Goal: Information Seeking & Learning: Check status

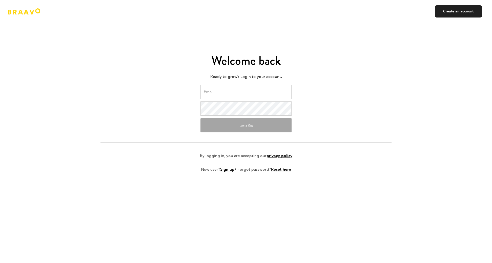
click at [233, 91] on input "email" at bounding box center [246, 92] width 91 height 14
type input "[EMAIL_ADDRESS][DOMAIN_NAME]"
click at [362, 102] on form "[EMAIL_ADDRESS][DOMAIN_NAME] Let's Go By logging in, you are accepting our priv…" at bounding box center [246, 132] width 291 height 95
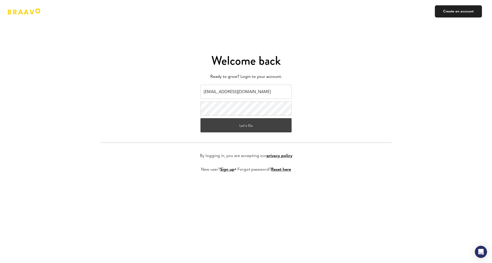
click at [260, 122] on button "Let's Go" at bounding box center [246, 125] width 91 height 14
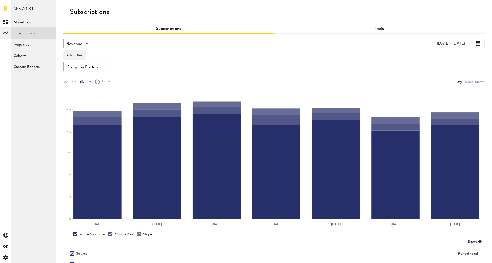
click at [82, 43] on div "Revenue Revenue MRR Actives Trial Status Billing Retries New Subscriptions Rene…" at bounding box center [77, 43] width 28 height 9
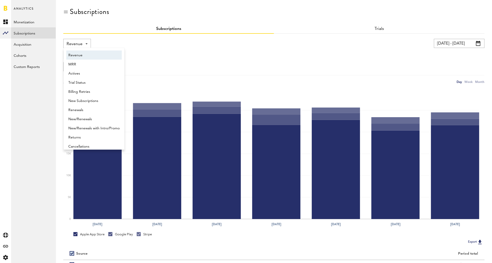
scroll to position [3, 0]
click at [88, 95] on span "New Subscriptions" at bounding box center [93, 98] width 51 height 9
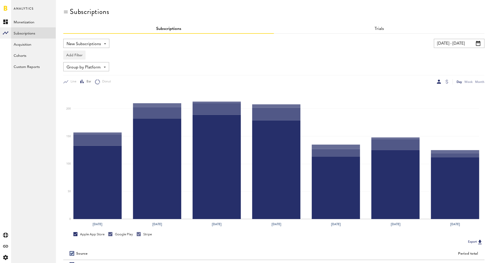
click at [442, 44] on input "[DATE] - [DATE]" at bounding box center [459, 43] width 51 height 9
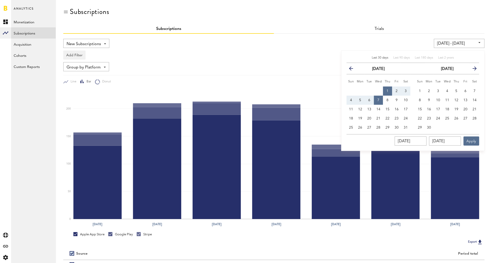
click at [378, 58] on span "Last 30 days" at bounding box center [380, 57] width 16 height 3
type input "[DATE] - [DATE]"
type input "[DATE]"
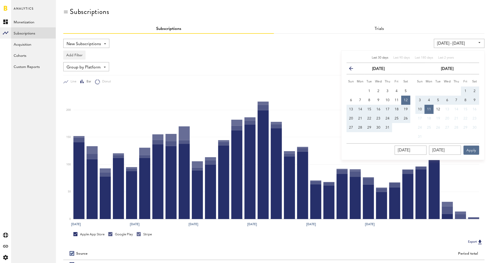
click at [462, 88] on button "1" at bounding box center [465, 90] width 9 height 9
type input "[DATE] - [DATE]"
type input "[DATE]"
click at [459, 98] on button "7" at bounding box center [456, 99] width 9 height 9
type input "[DATE] - [DATE]"
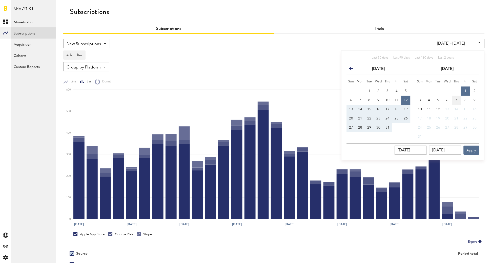
type input "[DATE]"
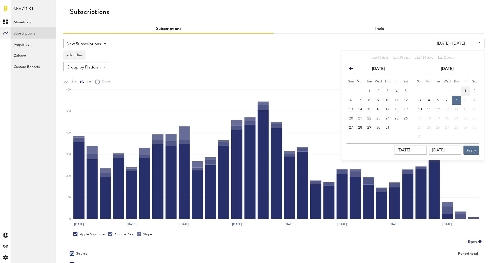
click at [467, 89] on button "1" at bounding box center [465, 90] width 9 height 9
type input "[DATE] - [DATE]"
type input "[DATE]"
click at [458, 99] on button "7" at bounding box center [456, 99] width 9 height 9
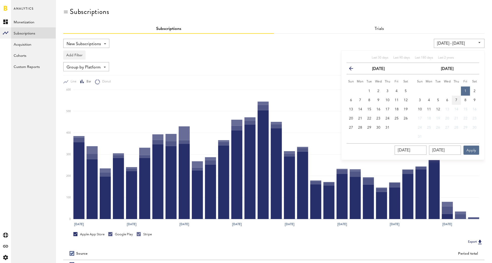
type input "[DATE] - [DATE]"
type input "[DATE]"
click at [470, 149] on button "Apply" at bounding box center [472, 149] width 16 height 9
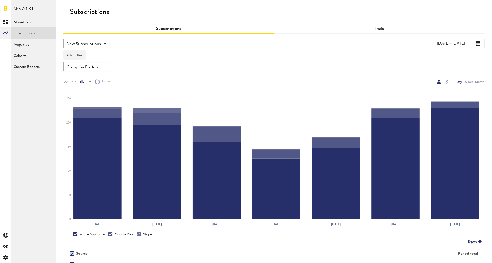
click at [79, 54] on button "Add Filter" at bounding box center [74, 54] width 22 height 9
click at [83, 78] on li "Apps" at bounding box center [86, 77] width 41 height 9
click at [79, 56] on div "Apps" at bounding box center [82, 55] width 22 height 9
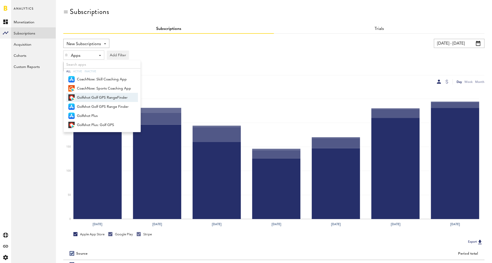
click at [92, 99] on span "Golfshot Golf GPS RangeFinder" at bounding box center [104, 97] width 54 height 9
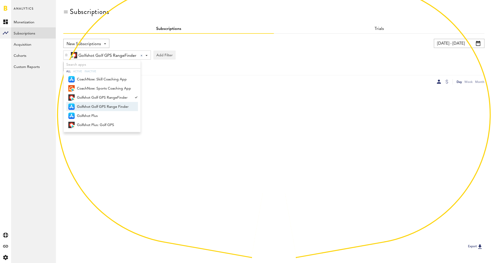
click at [93, 103] on span "Golfshot Golf GPS Range Finder" at bounding box center [104, 106] width 54 height 9
click at [96, 115] on span "Golfshot Plus" at bounding box center [104, 115] width 54 height 9
click at [100, 125] on span "Golfshot Plus: Golf GPS" at bounding box center [104, 125] width 54 height 9
click at [214, 51] on div "4 Apps selected 4 Apps selected All Active Inactive CoachNow: Skill Coaching Ap…" at bounding box center [273, 54] width 421 height 12
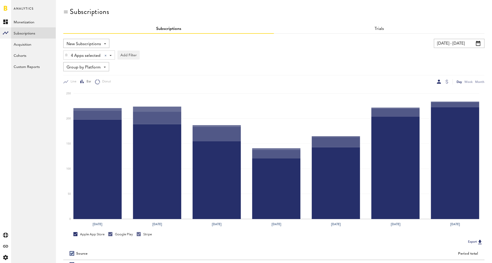
click at [448, 79] on div "Line Bar Donut Day Week Month" at bounding box center [273, 79] width 421 height 9
click at [448, 82] on div at bounding box center [447, 82] width 3 height 4
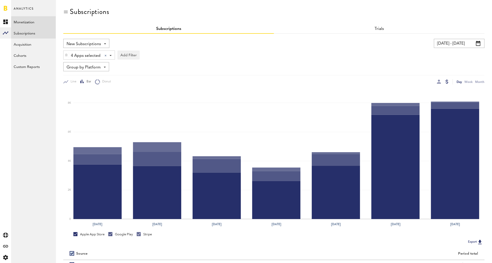
click at [27, 17] on link "Monetization" at bounding box center [33, 21] width 45 height 11
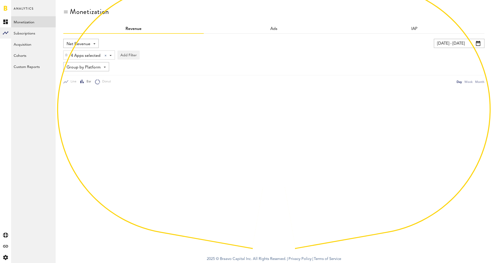
click at [83, 44] on span "Net Revenue" at bounding box center [79, 44] width 24 height 9
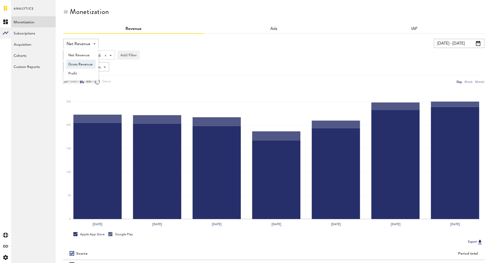
click at [85, 63] on span "Gross Revenue" at bounding box center [80, 64] width 25 height 9
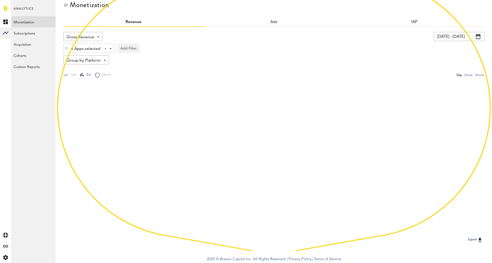
scroll to position [42, 0]
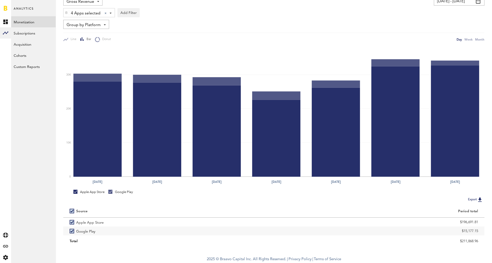
drag, startPoint x: 449, startPoint y: 238, endPoint x: 489, endPoint y: 238, distance: 39.8
click at [489, 238] on div "Monetization Revenue Ads IAP Gross Revenue Net Revenue Gross Revenue Profit [DA…" at bounding box center [274, 105] width 437 height 295
copy div "$211,868.96"
click at [66, 14] on img at bounding box center [66, 13] width 3 height 4
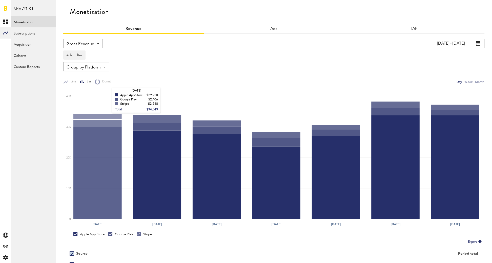
scroll to position [51, 0]
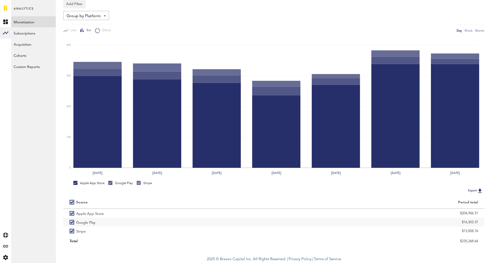
drag, startPoint x: 459, startPoint y: 230, endPoint x: 489, endPoint y: 231, distance: 29.2
click at [489, 231] on div "Monetization Revenue Ads IAP Gross Revenue Net Revenue Gross Revenue Profit [DA…" at bounding box center [274, 101] width 437 height 304
copy div "$13,858.76"
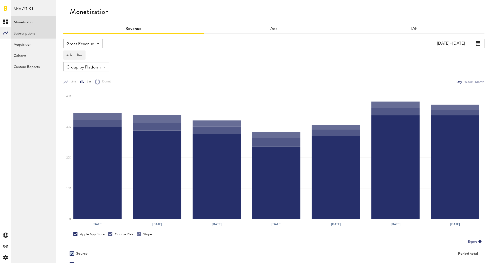
click at [40, 30] on link "Subscriptions" at bounding box center [33, 32] width 45 height 11
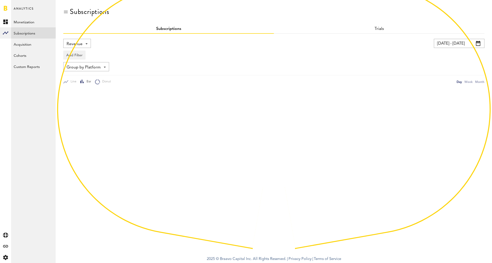
click at [85, 49] on div "Add Filter Platforms Apps Subscriptions Subscription durations Countries" at bounding box center [273, 54] width 421 height 12
click at [84, 46] on div "Revenue Revenue MRR Actives Trial Status Billing Retries New Subscriptions Rene…" at bounding box center [77, 43] width 28 height 9
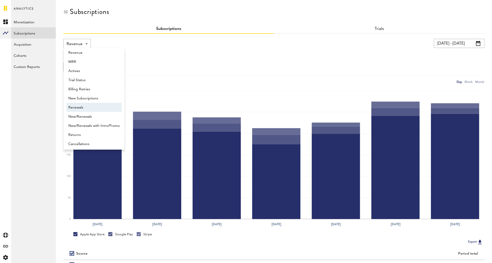
click at [90, 107] on span "Renewals" at bounding box center [93, 107] width 51 height 9
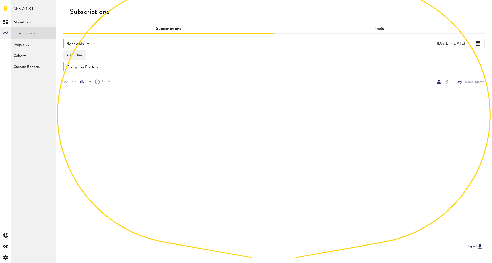
click at [96, 65] on span "Group by Platform" at bounding box center [84, 67] width 34 height 9
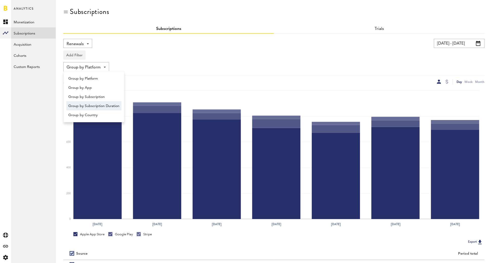
click at [105, 103] on span "Group by Subscription Duration" at bounding box center [93, 106] width 51 height 9
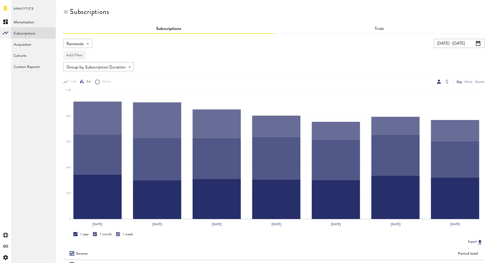
click at [85, 52] on button "Add Filter" at bounding box center [74, 54] width 22 height 9
click at [75, 77] on li "Apps" at bounding box center [86, 77] width 41 height 9
click at [88, 57] on div "Apps" at bounding box center [82, 55] width 22 height 9
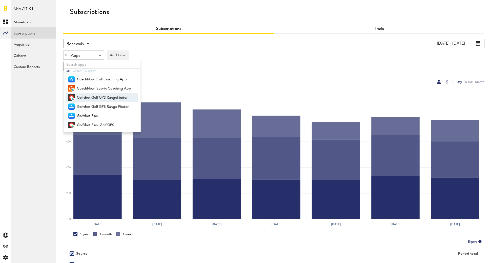
click at [91, 97] on span "Golfshot Golf GPS RangeFinder" at bounding box center [104, 97] width 54 height 9
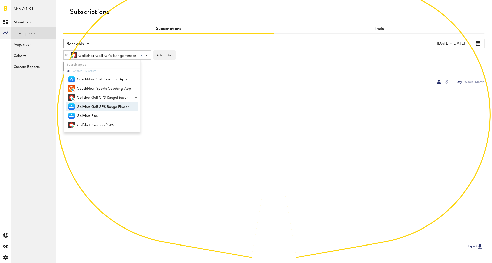
click at [91, 102] on span "Golfshot Golf GPS Range Finder" at bounding box center [104, 106] width 54 height 9
click at [92, 112] on span "Golfshot Plus" at bounding box center [104, 115] width 54 height 9
click at [97, 121] on span "Golfshot Plus: Golf GPS" at bounding box center [104, 125] width 54 height 9
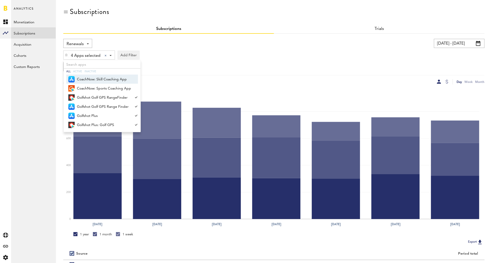
click at [205, 49] on div "4 Apps selected 4 Apps selected All Active Inactive CoachNow: Skill Coaching Ap…" at bounding box center [273, 54] width 421 height 12
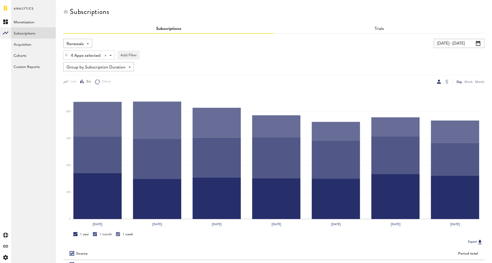
click at [457, 43] on input "[DATE] - [DATE]" at bounding box center [459, 43] width 51 height 9
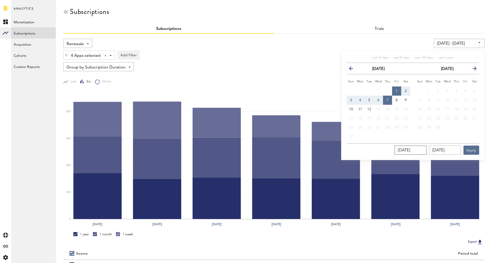
click at [427, 150] on input "[DATE]" at bounding box center [411, 149] width 32 height 9
type input "08/01/202_"
type input "[DATE] - [DATE]"
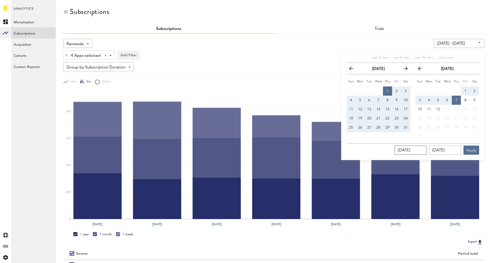
type input "[DATE]"
click at [460, 149] on input "[DATE]" at bounding box center [445, 149] width 32 height 9
type input "08/07/202_"
type input "[DATE] - [DATE]"
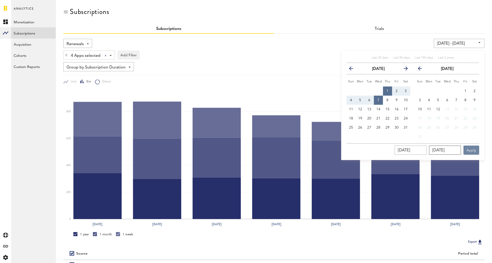
type input "[DATE]"
click at [475, 148] on button "Apply" at bounding box center [472, 149] width 16 height 9
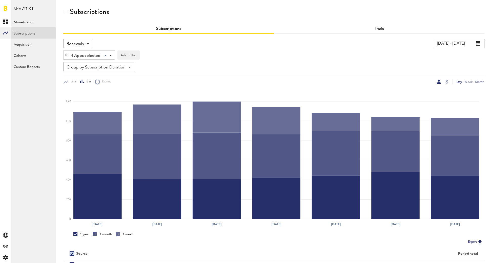
click at [70, 41] on span "Renewals" at bounding box center [75, 44] width 17 height 9
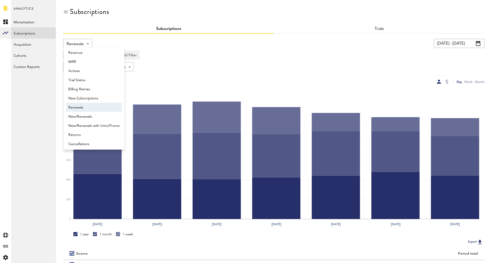
scroll to position [4, 0]
click at [79, 96] on span "New Subscriptions" at bounding box center [93, 96] width 51 height 9
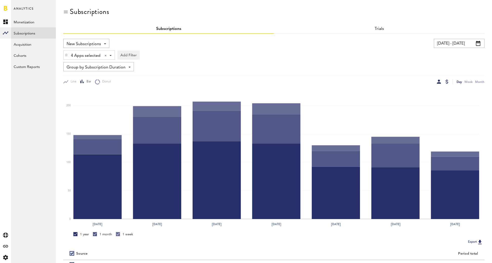
click at [446, 82] on div at bounding box center [447, 82] width 3 height 4
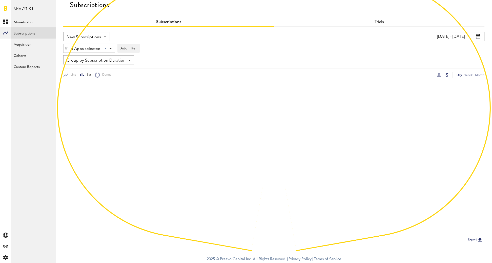
scroll to position [51, 0]
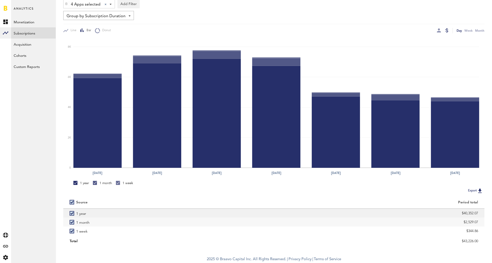
drag, startPoint x: 456, startPoint y: 213, endPoint x: 484, endPoint y: 213, distance: 27.9
click at [484, 213] on div "$40,352.07" at bounding box center [379, 212] width 211 height 9
copy div "$40,352.07"
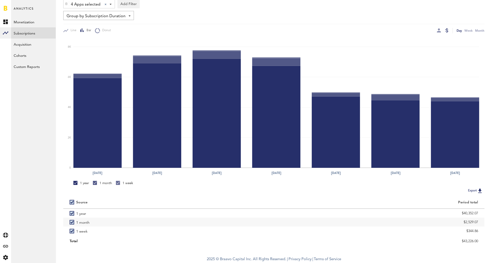
drag, startPoint x: 458, startPoint y: 221, endPoint x: 489, endPoint y: 221, distance: 30.9
click at [489, 221] on div "Subscriptions Subscriptions Trials New Subscriptions Revenue MRR Actives Trial …" at bounding box center [274, 101] width 437 height 304
copy div "$2,529.07"
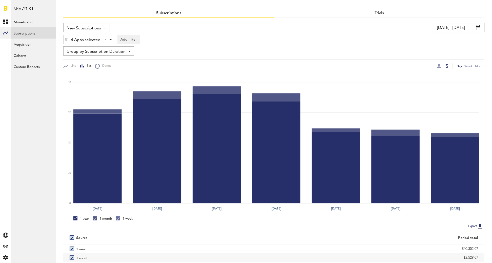
scroll to position [5, 0]
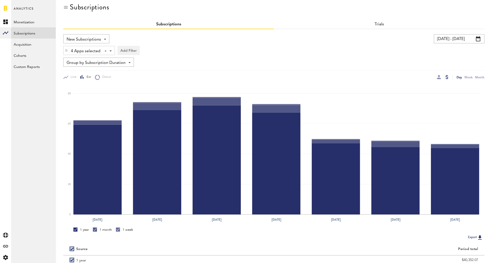
click at [75, 62] on span "Group by Subscription Duration" at bounding box center [96, 63] width 59 height 9
click at [81, 74] on span "Group by Platform" at bounding box center [98, 74] width 61 height 9
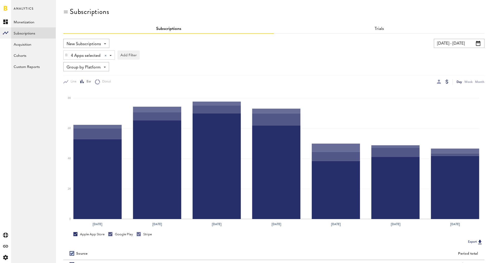
scroll to position [51, 0]
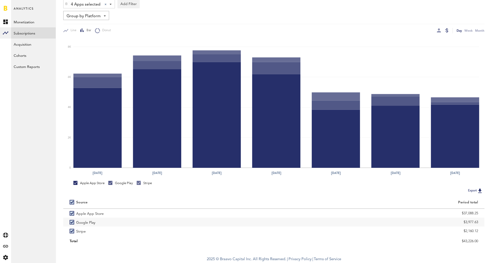
drag, startPoint x: 456, startPoint y: 210, endPoint x: 485, endPoint y: 214, distance: 28.9
click at [485, 214] on div "Subscriptions Subscriptions Trials New Subscriptions Revenue MRR Actives Trial …" at bounding box center [274, 101] width 437 height 304
copy div "$37,088.25"
drag, startPoint x: 457, startPoint y: 222, endPoint x: 482, endPoint y: 221, distance: 24.8
click at [482, 221] on div "$3,977.63" at bounding box center [379, 221] width 211 height 9
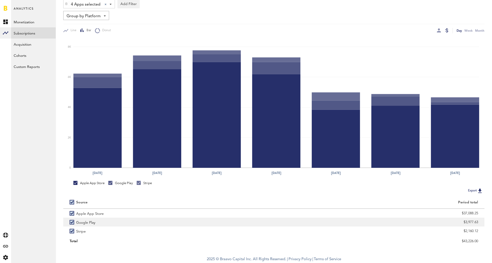
copy div "$3,977.63"
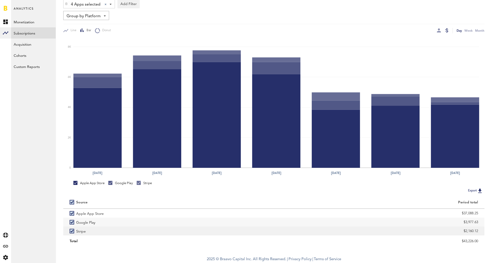
drag, startPoint x: 462, startPoint y: 229, endPoint x: 478, endPoint y: 230, distance: 16.0
click at [478, 230] on div "$2,160.12" at bounding box center [379, 230] width 211 height 9
copy div "$2,160.12"
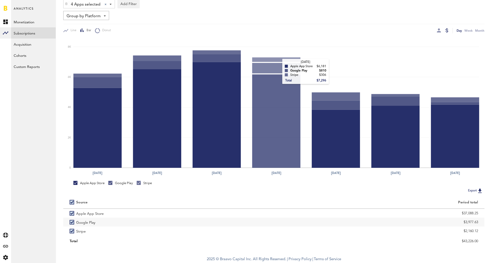
scroll to position [0, 0]
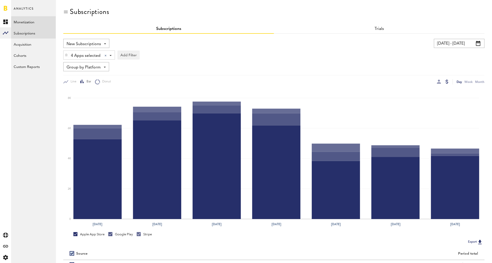
click at [31, 22] on link "Monetization" at bounding box center [33, 21] width 45 height 11
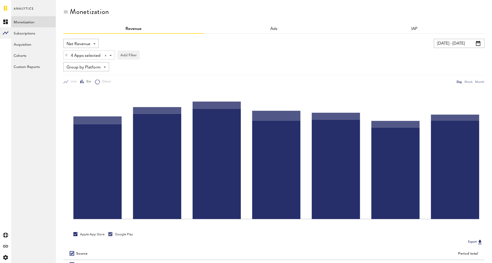
click at [81, 46] on span "Net Revenue" at bounding box center [79, 44] width 24 height 9
click at [81, 67] on span "Gross Revenue" at bounding box center [80, 64] width 25 height 9
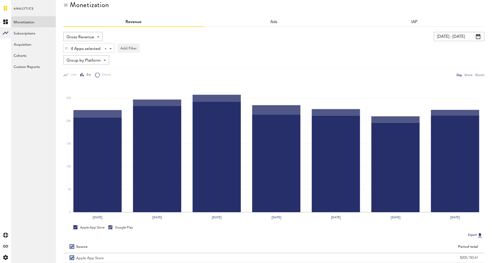
scroll to position [42, 0]
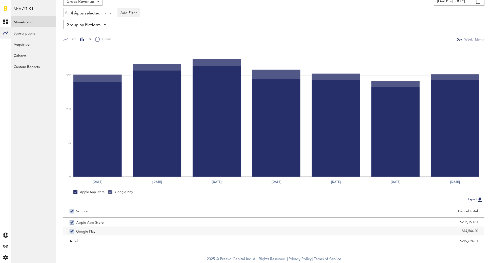
drag, startPoint x: 455, startPoint y: 239, endPoint x: 480, endPoint y: 240, distance: 24.3
click at [480, 240] on div "$219,694.81" at bounding box center [379, 240] width 211 height 9
copy div "$219,694.81"
click at [65, 12] on img at bounding box center [66, 13] width 3 height 4
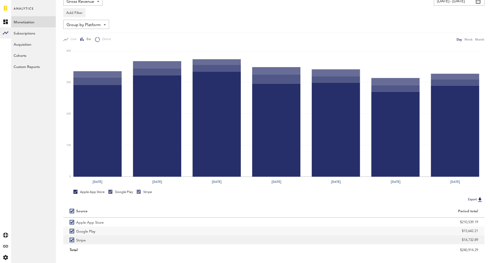
drag, startPoint x: 465, startPoint y: 239, endPoint x: 483, endPoint y: 239, distance: 18.2
click at [483, 239] on div "$14,732.89" at bounding box center [379, 239] width 211 height 9
copy div "$14,732.89"
